Goal: Navigation & Orientation: Understand site structure

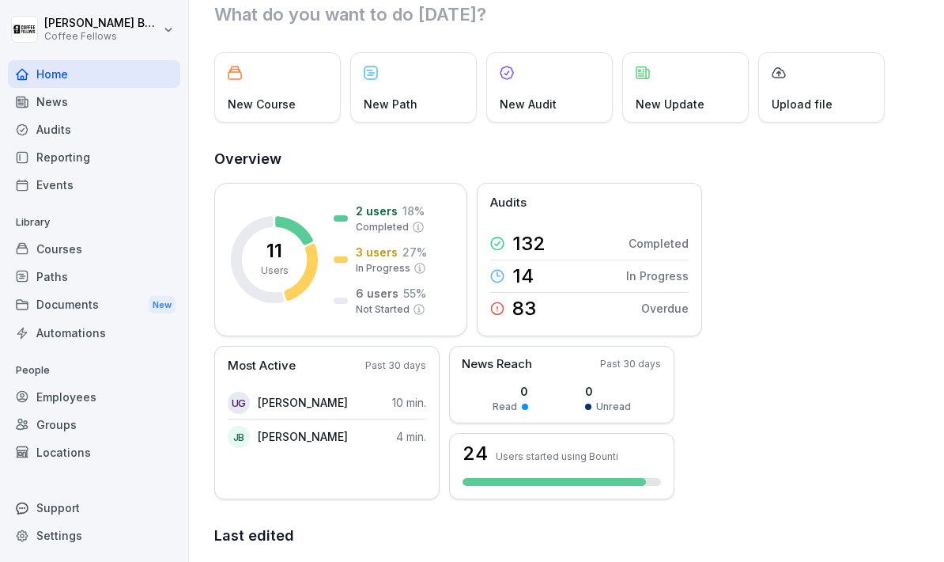
scroll to position [51, 0]
click at [47, 138] on div "Audits" at bounding box center [94, 129] width 172 height 28
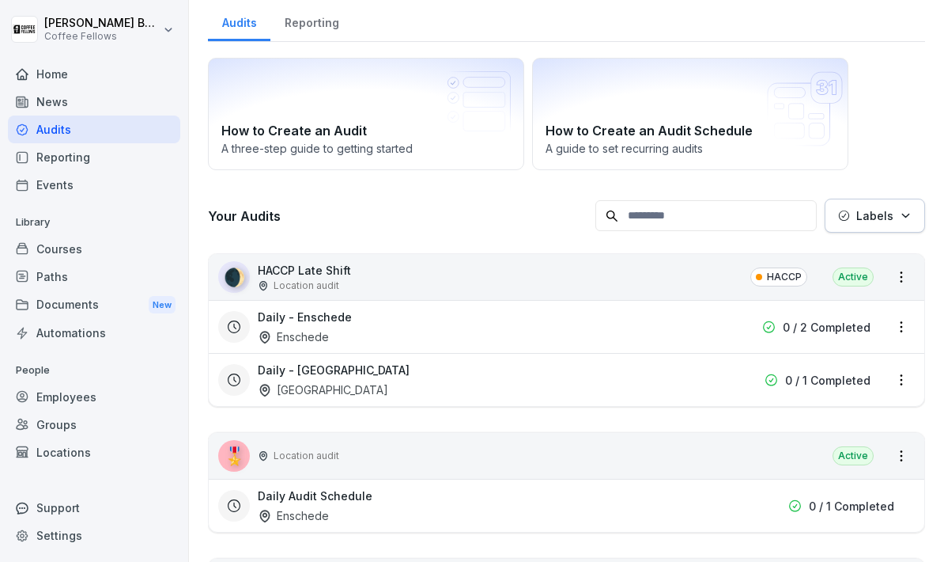
scroll to position [16, 0]
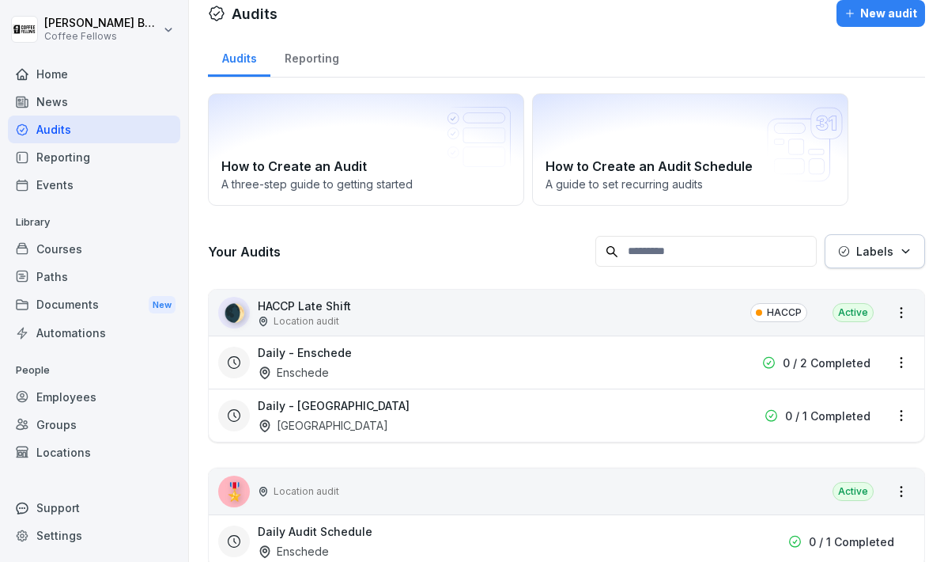
click at [83, 445] on div "Locations" at bounding box center [94, 452] width 172 height 28
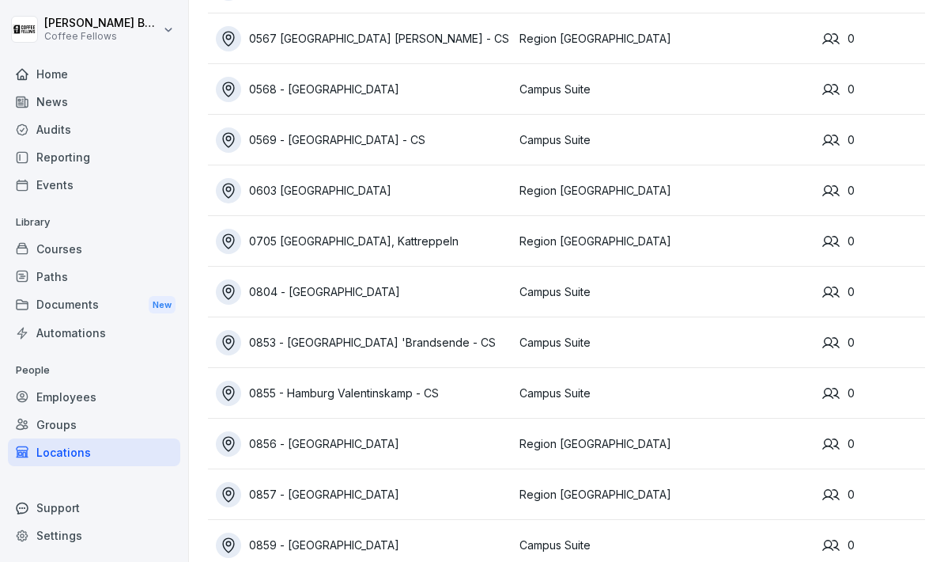
scroll to position [2376, 0]
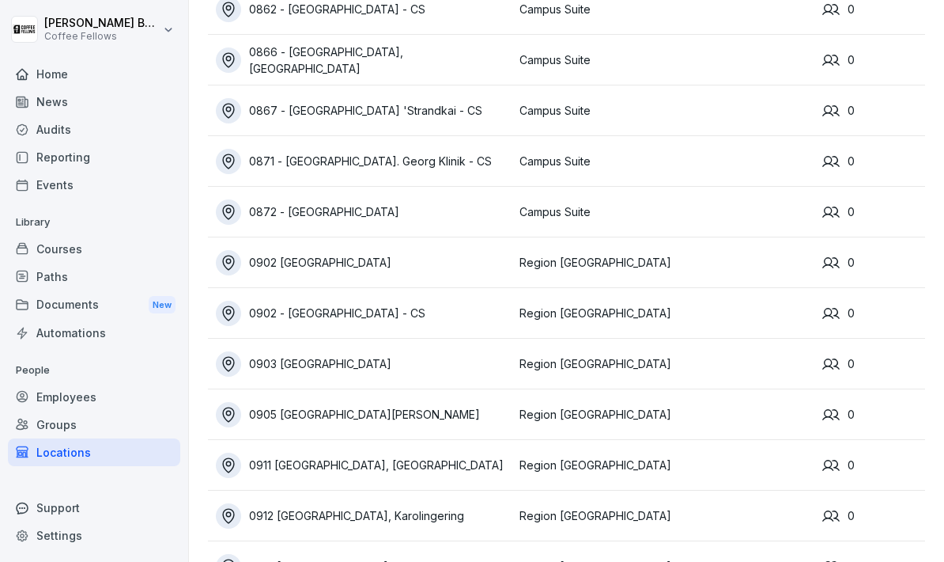
click at [46, 433] on div "Groups" at bounding box center [94, 425] width 172 height 28
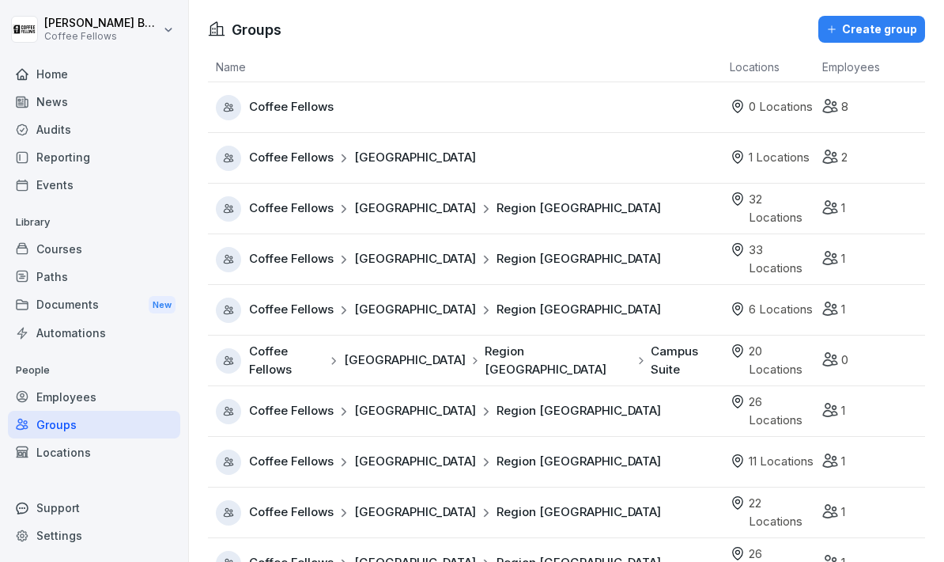
click at [41, 80] on div "Home" at bounding box center [94, 74] width 172 height 28
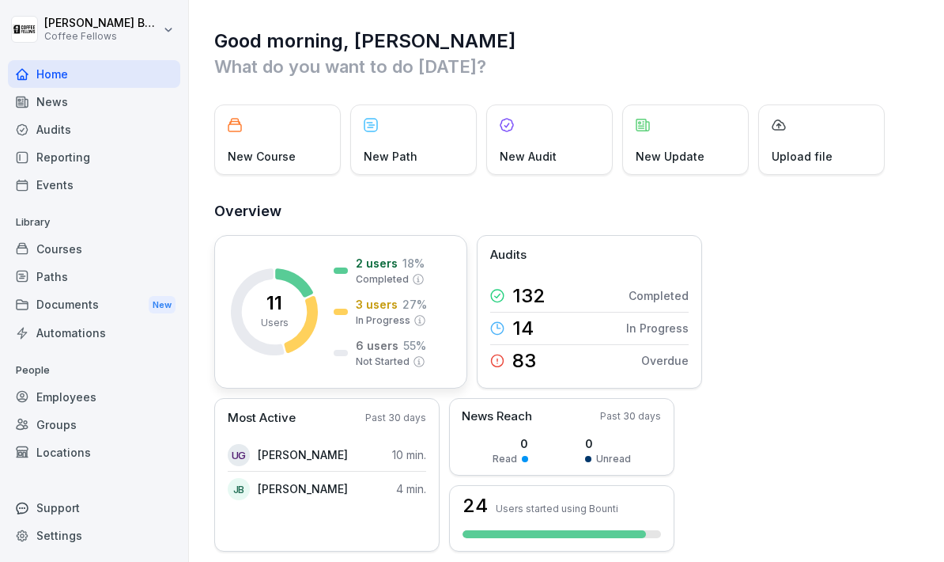
click at [380, 352] on p "6 users" at bounding box center [377, 345] width 43 height 17
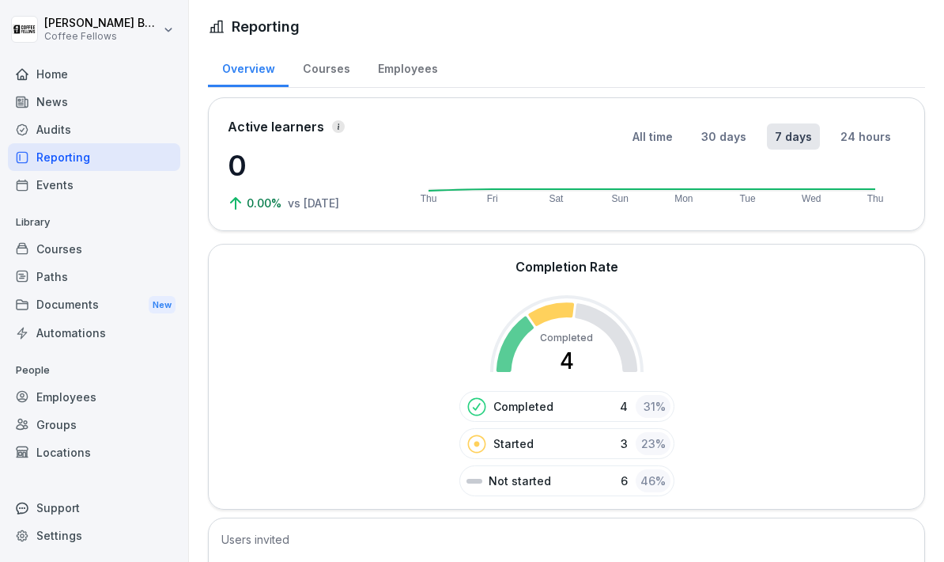
click at [70, 397] on div "Employees" at bounding box center [94, 397] width 172 height 28
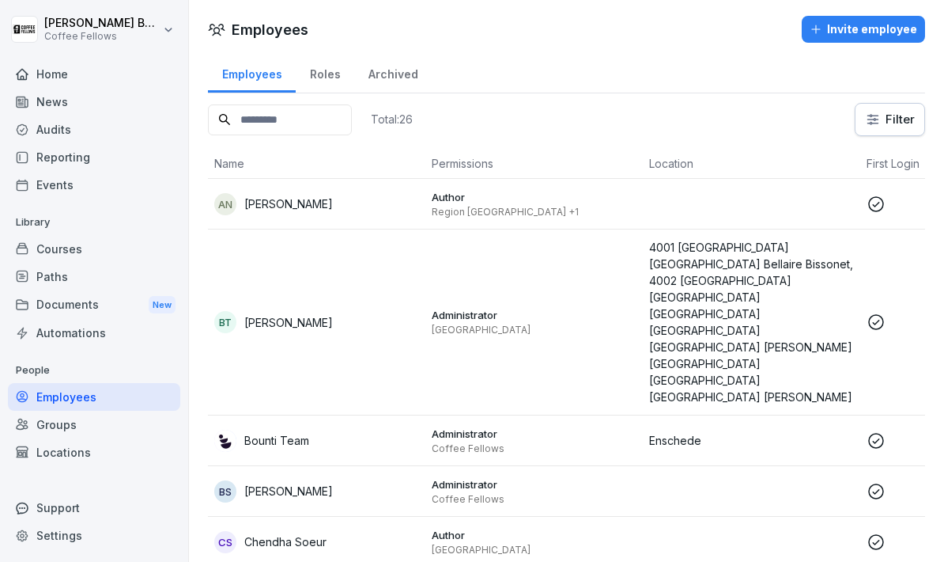
click at [66, 290] on div "Documents New" at bounding box center [94, 304] width 172 height 29
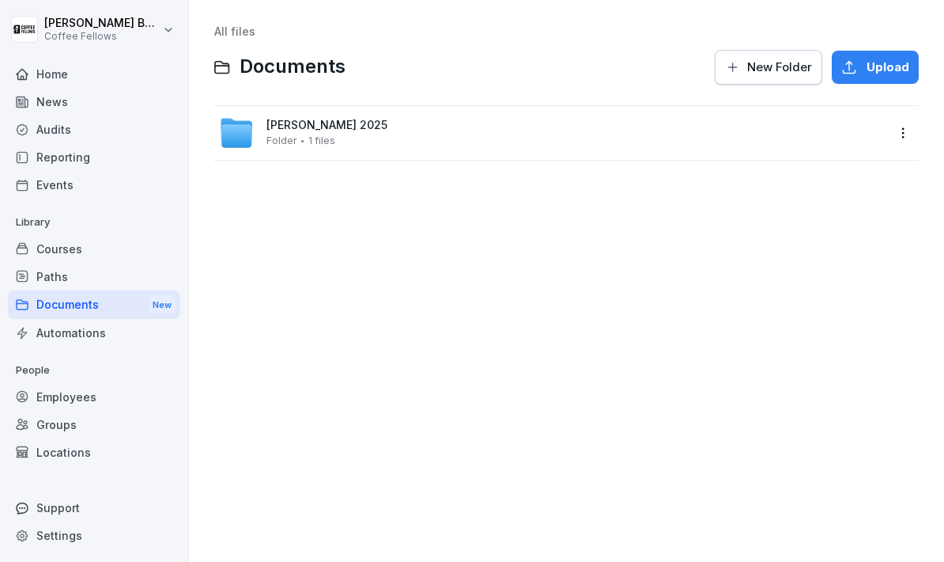
click at [69, 333] on div "Automations" at bounding box center [94, 333] width 172 height 28
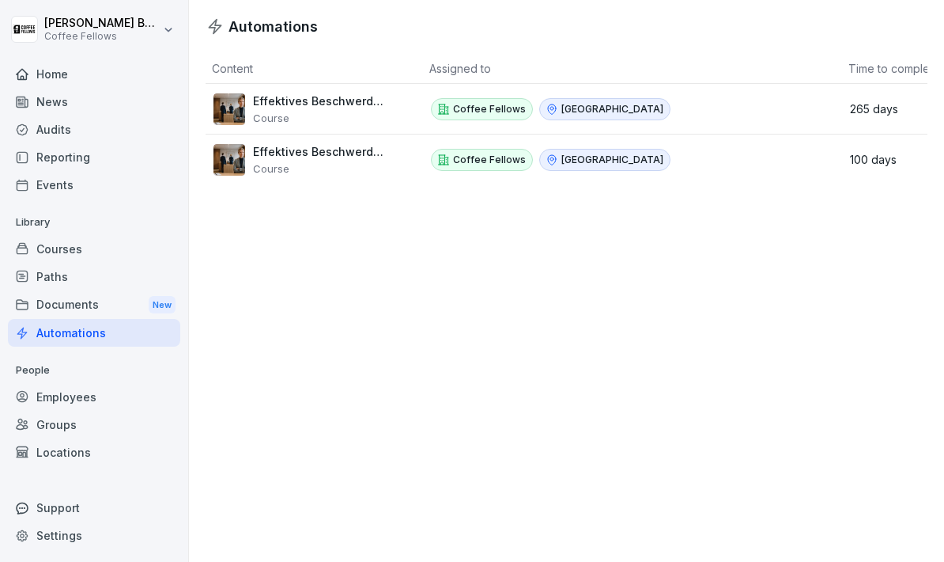
click at [78, 134] on div "Audits" at bounding box center [94, 129] width 172 height 28
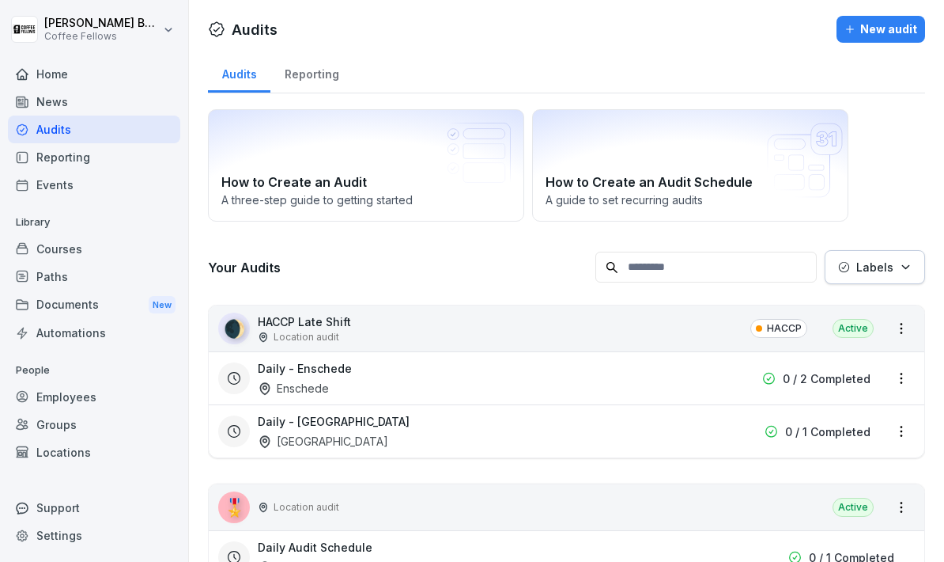
scroll to position [-16, 0]
